Goal: Task Accomplishment & Management: Manage account settings

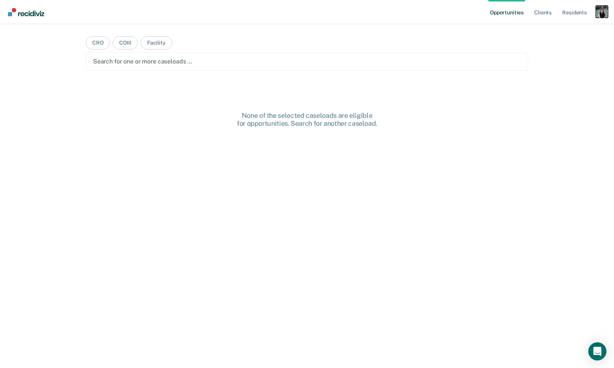
click at [600, 14] on div "Profile dropdown button" at bounding box center [602, 12] width 12 height 12
click at [573, 28] on link "Profile" at bounding box center [571, 31] width 61 height 6
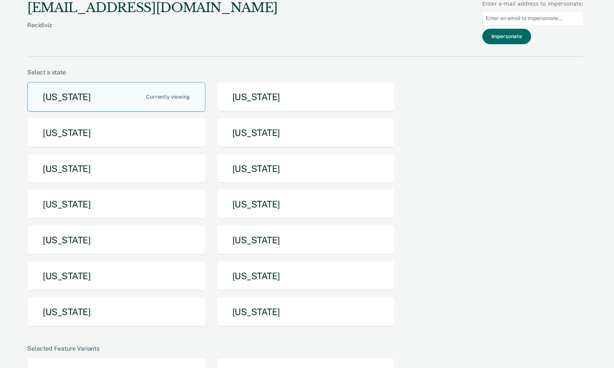
click at [524, 15] on input at bounding box center [532, 18] width 101 height 15
paste input "[EMAIL_ADDRESS][US_STATE][DOMAIN_NAME]"
type input "[EMAIL_ADDRESS][US_STATE][DOMAIN_NAME]"
click at [516, 39] on button "Impersonate" at bounding box center [506, 37] width 49 height 16
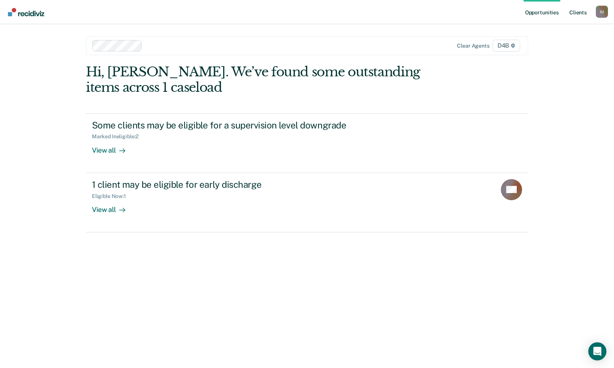
click at [576, 18] on link "Client s" at bounding box center [578, 12] width 20 height 24
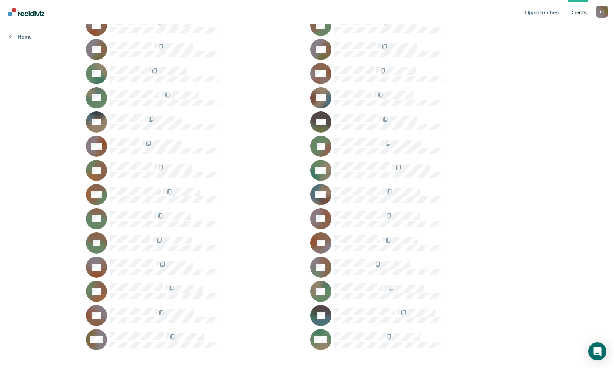
scroll to position [135, 0]
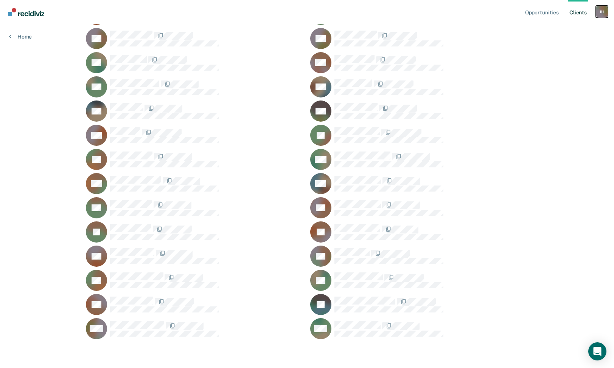
click at [598, 9] on div "I U" at bounding box center [602, 12] width 12 height 12
click at [554, 31] on link "Profile" at bounding box center [571, 31] width 61 height 6
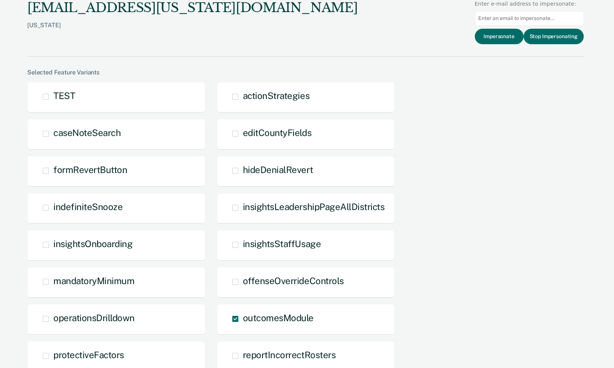
click at [508, 17] on input at bounding box center [529, 18] width 109 height 15
paste input "[EMAIL_ADDRESS][US_STATE][DOMAIN_NAME]"
type input "[EMAIL_ADDRESS][US_STATE][DOMAIN_NAME]"
click at [502, 43] on button "Impersonate" at bounding box center [499, 37] width 49 height 16
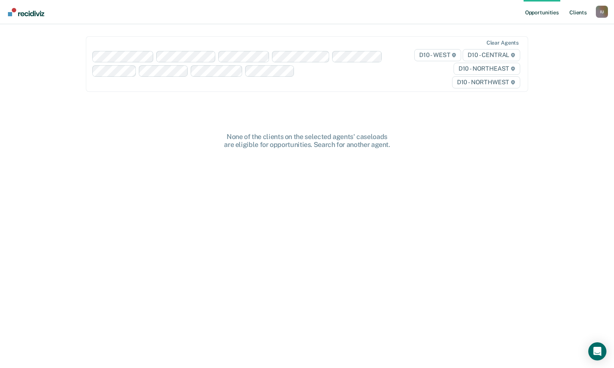
click at [572, 19] on link "Client s" at bounding box center [578, 12] width 20 height 24
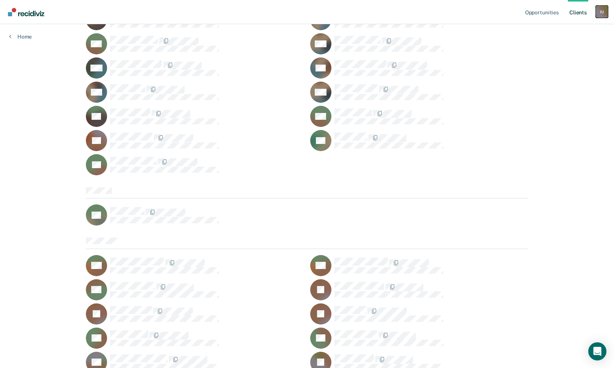
click at [601, 10] on div "I U" at bounding box center [602, 12] width 12 height 12
click at [550, 28] on link "Profile" at bounding box center [571, 31] width 61 height 6
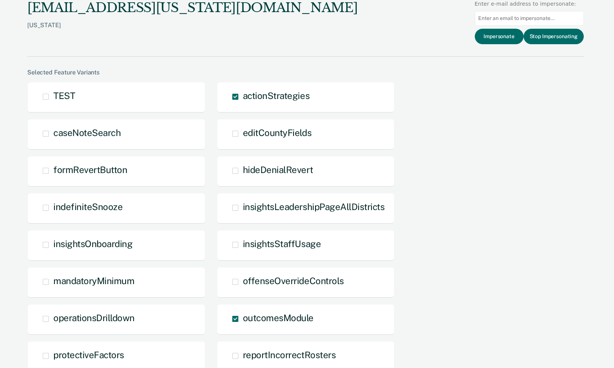
click at [486, 15] on input at bounding box center [529, 18] width 109 height 15
paste input "[EMAIL_ADDRESS][PERSON_NAME][DOMAIN_NAME][US_STATE]"
type input "[EMAIL_ADDRESS][PERSON_NAME][DOMAIN_NAME][US_STATE]"
click at [491, 39] on button "Impersonate" at bounding box center [499, 37] width 49 height 16
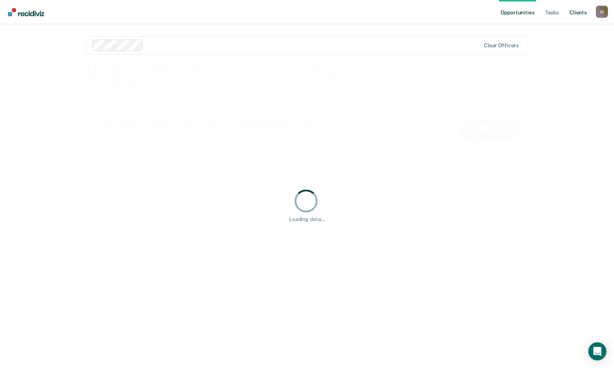
click at [574, 17] on link "Client s" at bounding box center [578, 12] width 20 height 24
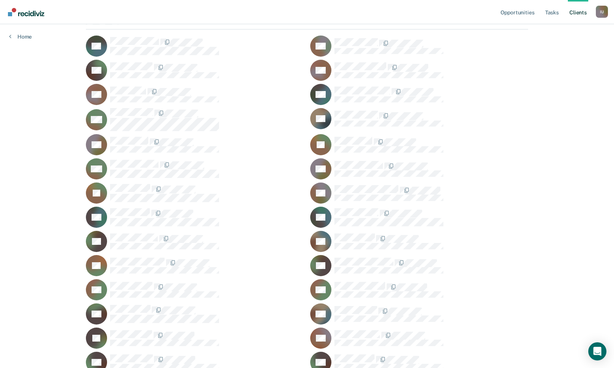
scroll to position [85, 0]
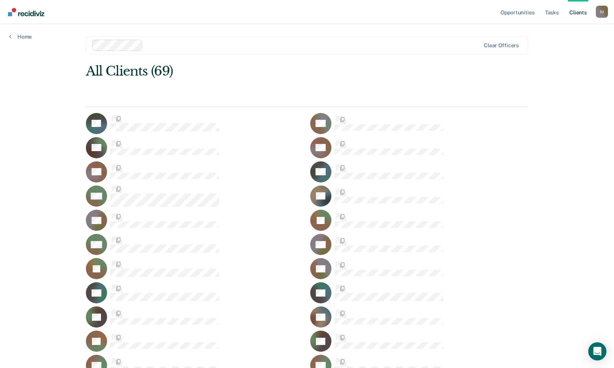
scroll to position [85, 0]
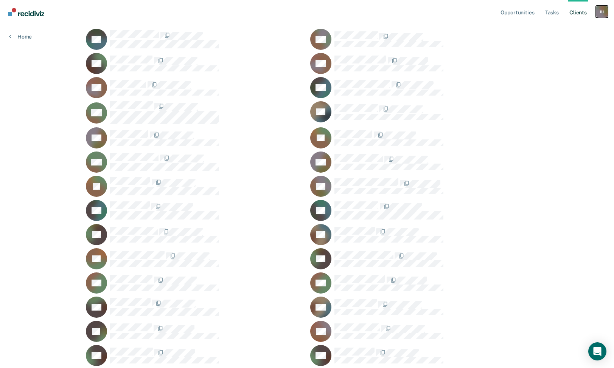
click at [599, 14] on div "I U" at bounding box center [602, 12] width 12 height 12
click at [556, 31] on link "Profile" at bounding box center [571, 31] width 61 height 6
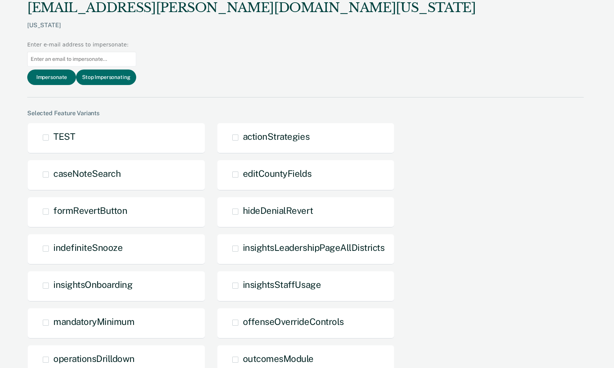
click at [136, 52] on input at bounding box center [81, 59] width 109 height 15
paste input "[EMAIL_ADDRESS][PERSON_NAME][DOMAIN_NAME][US_STATE]"
type input "[EMAIL_ADDRESS][PERSON_NAME][DOMAIN_NAME][US_STATE]"
drag, startPoint x: 552, startPoint y: 40, endPoint x: 495, endPoint y: 41, distance: 57.1
click at [136, 70] on div "Impersonate Stop Impersonating" at bounding box center [81, 78] width 109 height 16
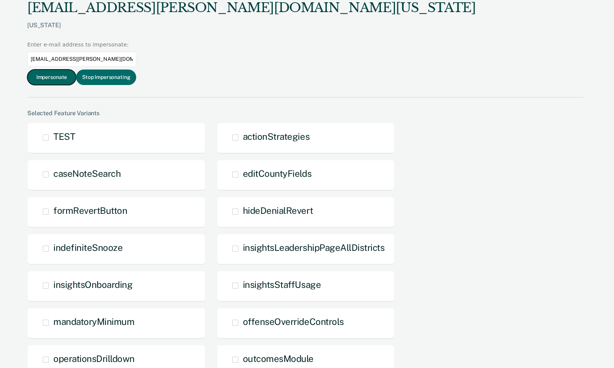
click at [76, 70] on button "Impersonate" at bounding box center [51, 78] width 49 height 16
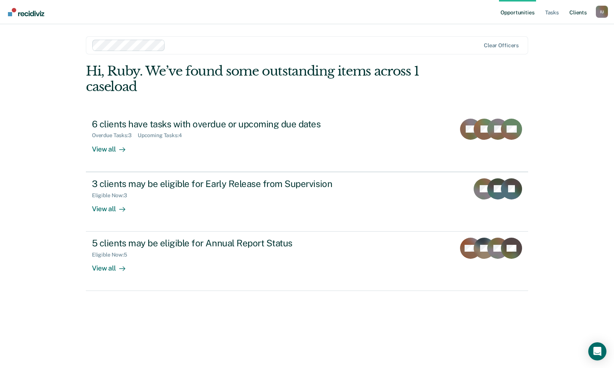
click at [575, 16] on link "Client s" at bounding box center [578, 12] width 20 height 24
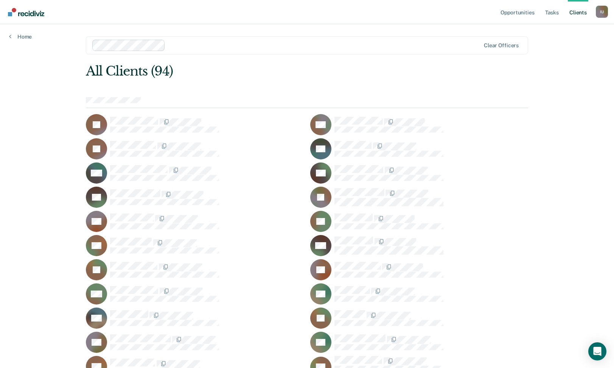
scroll to position [393, 0]
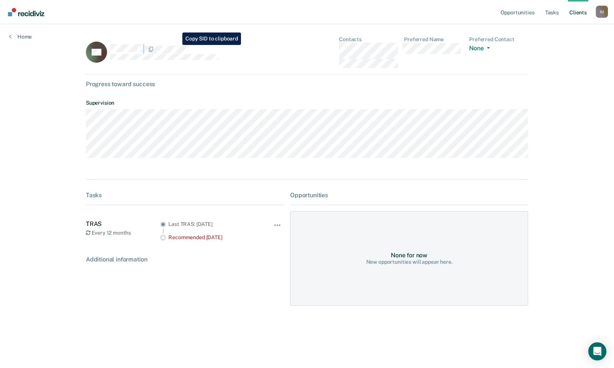
click at [177, 45] on div "RG" at bounding box center [185, 52] width 198 height 32
click at [545, 17] on link "Tasks" at bounding box center [552, 12] width 17 height 24
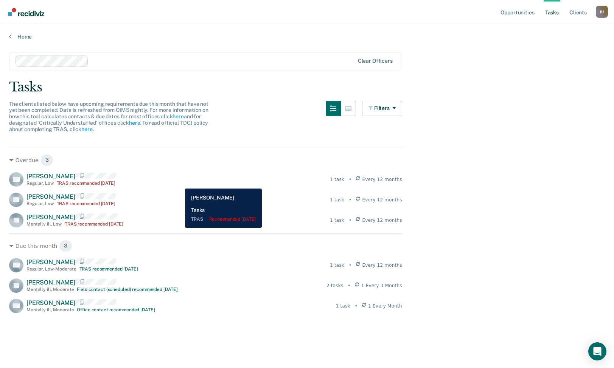
click at [179, 183] on div "[PERSON_NAME] [PERSON_NAME] Regular , Low TRAS recommended [DATE] 1 task • Ever…" at bounding box center [205, 179] width 393 height 14
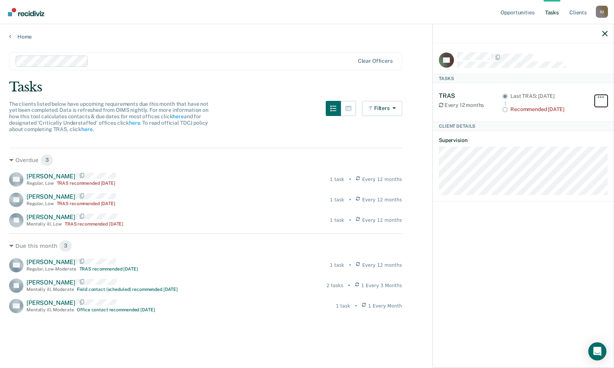
click at [602, 98] on button "button" at bounding box center [601, 101] width 13 height 12
click at [600, 97] on button "button" at bounding box center [601, 101] width 13 height 12
click at [601, 97] on span "button" at bounding box center [601, 97] width 2 height 2
click at [601, 96] on span "button" at bounding box center [601, 97] width 2 height 2
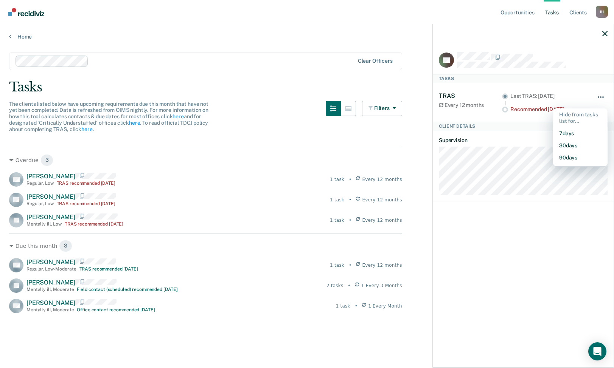
click at [601, 97] on span "button" at bounding box center [601, 97] width 2 height 2
click at [572, 13] on link "Client s" at bounding box center [578, 12] width 20 height 24
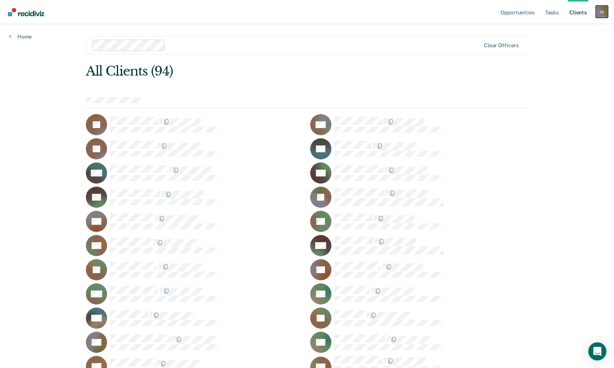
click at [604, 12] on div "I U" at bounding box center [602, 12] width 12 height 12
click at [319, 78] on div "All Clients (94)" at bounding box center [263, 72] width 354 height 16
click at [602, 10] on div "I U" at bounding box center [602, 12] width 12 height 12
click at [565, 29] on link "Profile" at bounding box center [571, 31] width 61 height 6
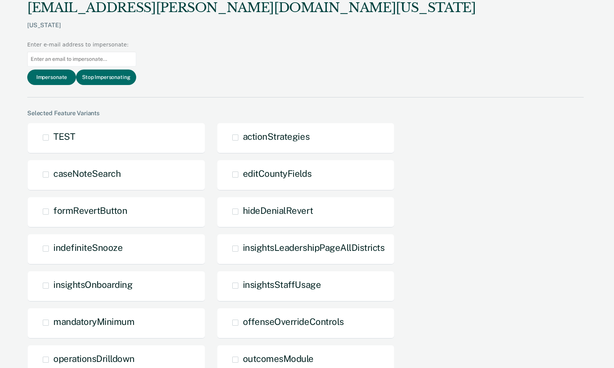
click at [136, 52] on input at bounding box center [81, 59] width 109 height 15
paste input "[EMAIL_ADDRESS][PERSON_NAME][DOMAIN_NAME][US_STATE]"
type input "[EMAIL_ADDRESS][PERSON_NAME][DOMAIN_NAME][US_STATE]"
click at [76, 70] on button "Impersonate" at bounding box center [51, 78] width 49 height 16
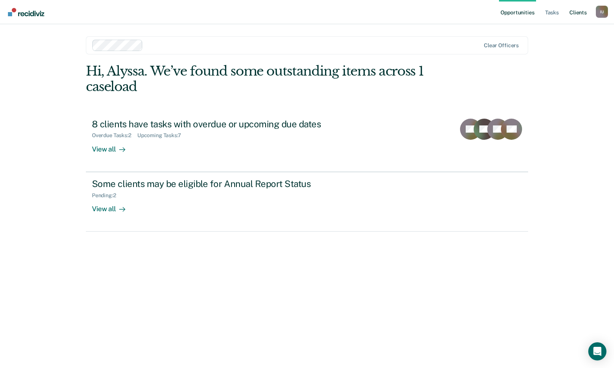
click at [574, 18] on link "Client s" at bounding box center [578, 12] width 20 height 24
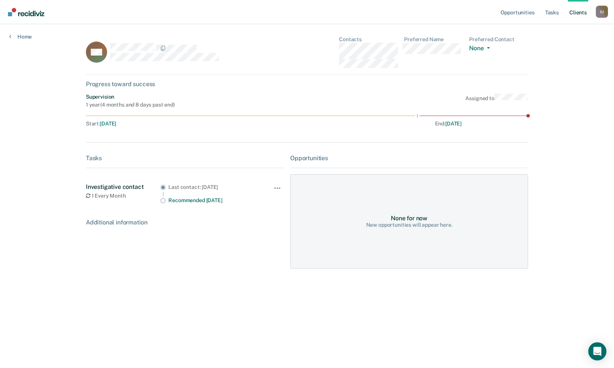
click at [580, 14] on link "Client s" at bounding box center [578, 12] width 20 height 24
